Goal: Information Seeking & Learning: Learn about a topic

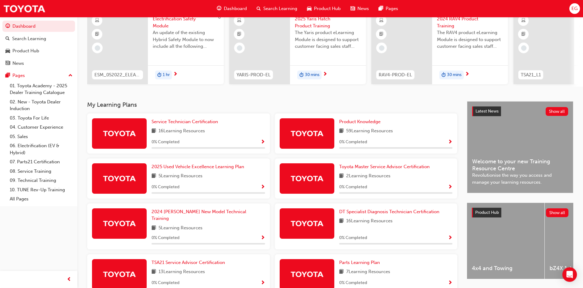
scroll to position [62, 0]
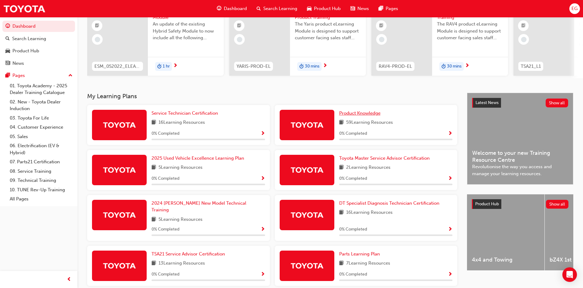
click at [350, 111] on span "Product Knowledge" at bounding box center [359, 112] width 41 height 5
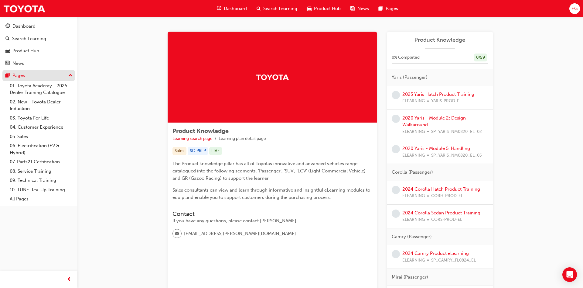
click at [15, 71] on button "Pages" at bounding box center [38, 75] width 73 height 11
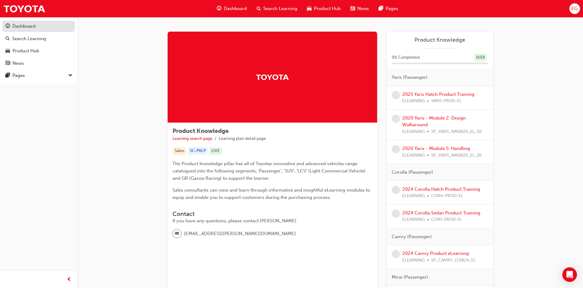
click at [23, 22] on link "Dashboard" at bounding box center [38, 26] width 73 height 11
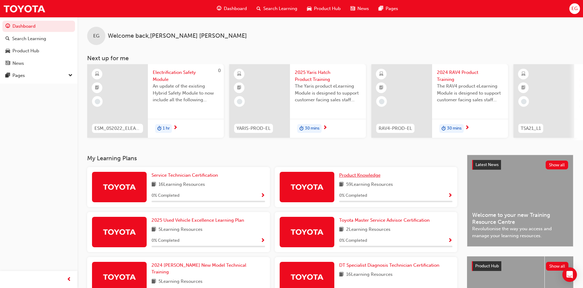
click at [364, 174] on span "Product Knowledge" at bounding box center [359, 174] width 41 height 5
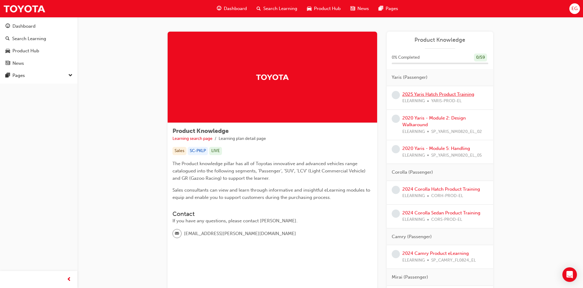
click at [435, 94] on link "2025 Yaris Hatch Product Training" at bounding box center [439, 93] width 72 height 5
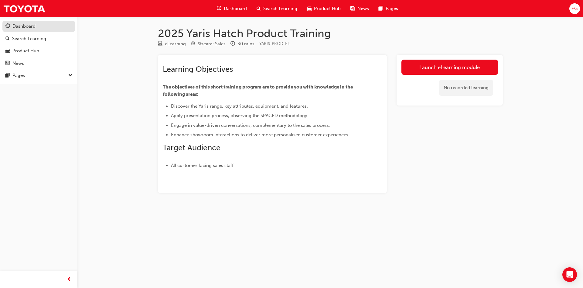
click at [26, 23] on div "Dashboard" at bounding box center [23, 26] width 23 height 7
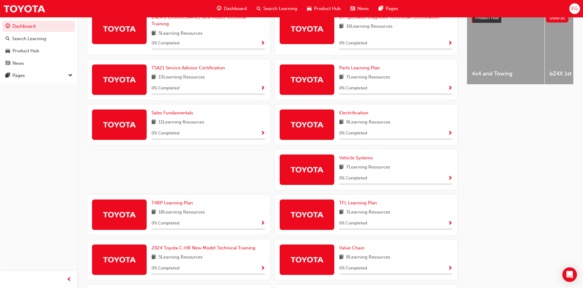
scroll to position [62, 0]
